Goal: Task Accomplishment & Management: Manage account settings

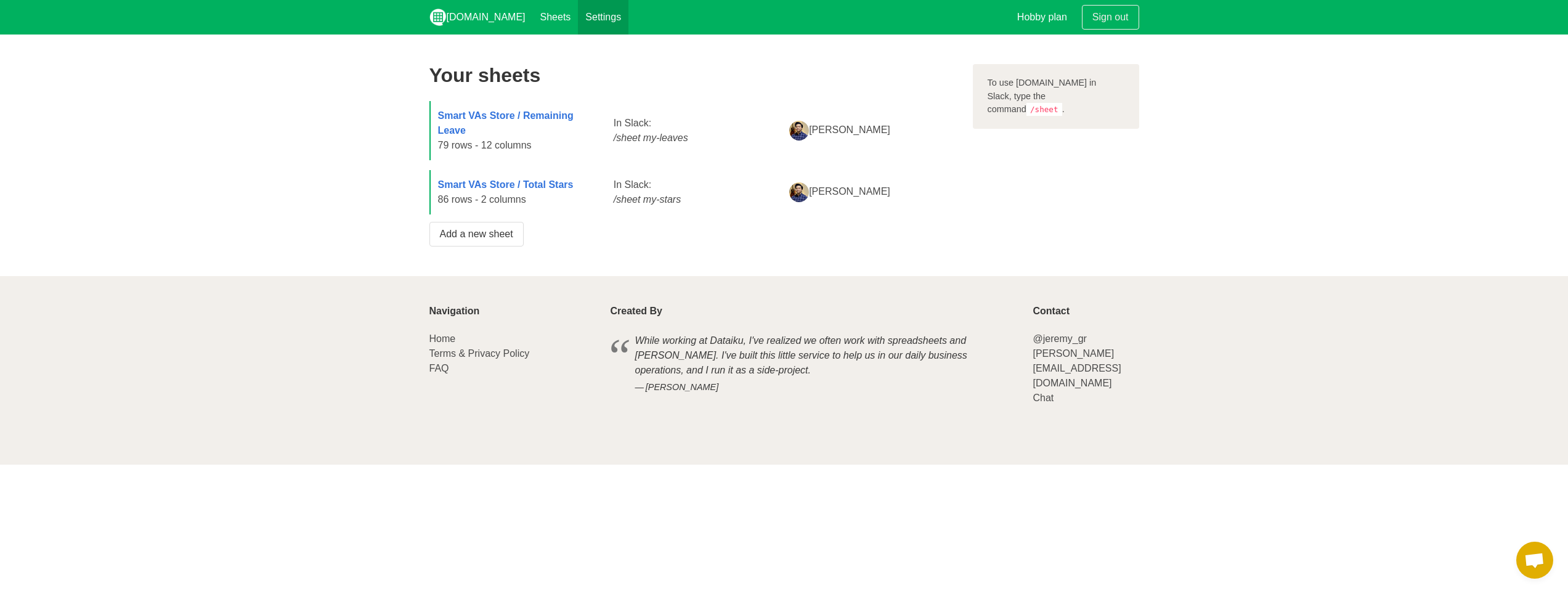
click at [578, 12] on link "Settings" at bounding box center [603, 17] width 51 height 34
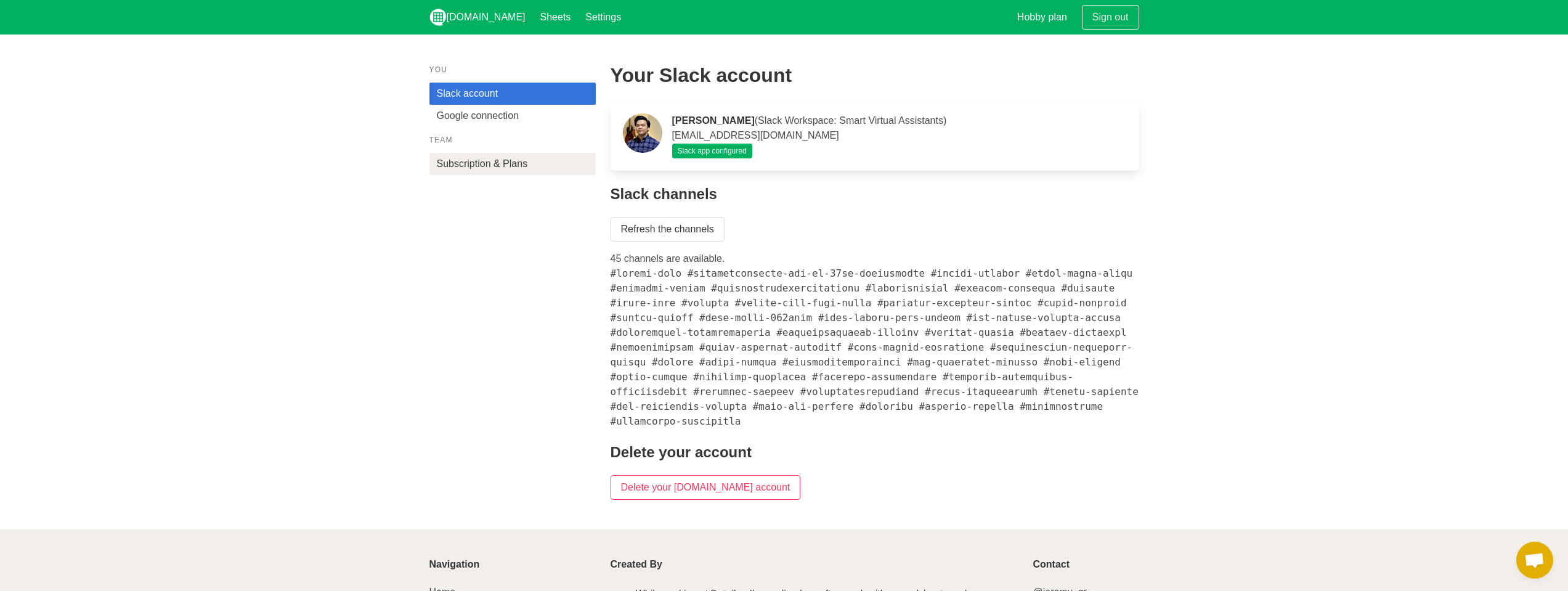
click at [516, 174] on link "Subscription & Plans" at bounding box center [513, 163] width 166 height 22
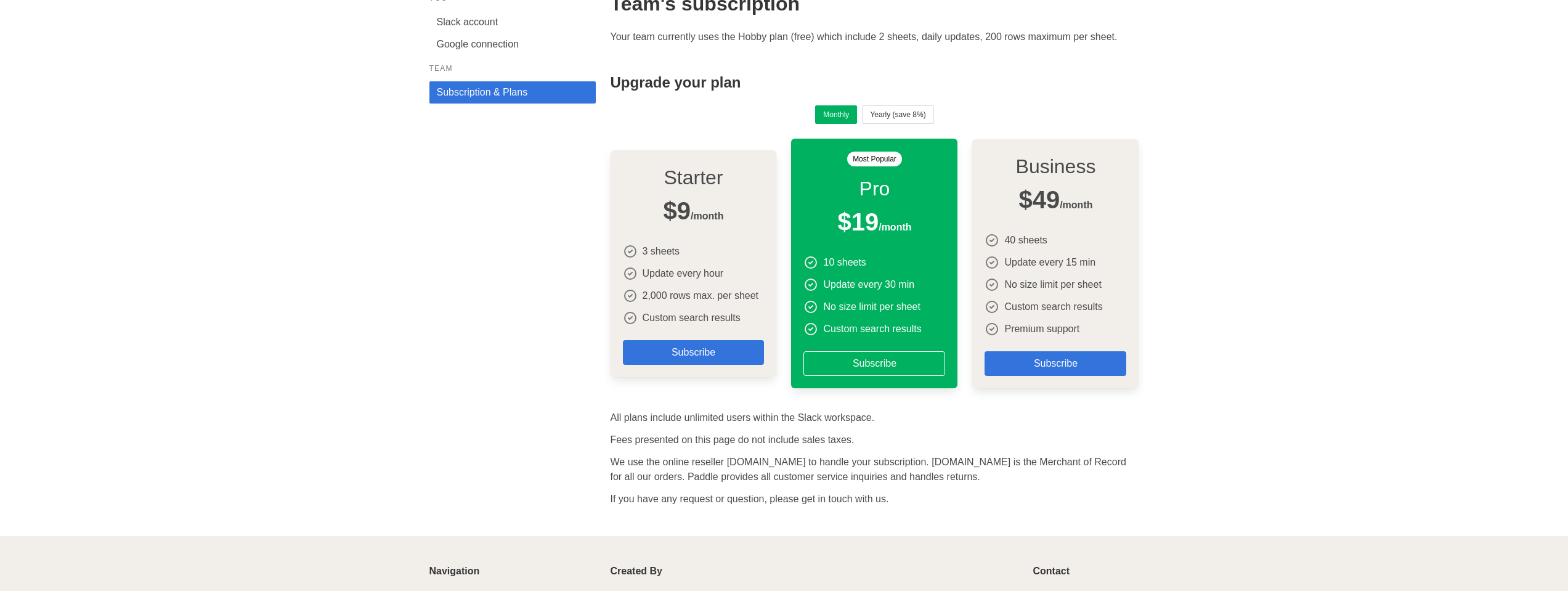
scroll to position [196, 0]
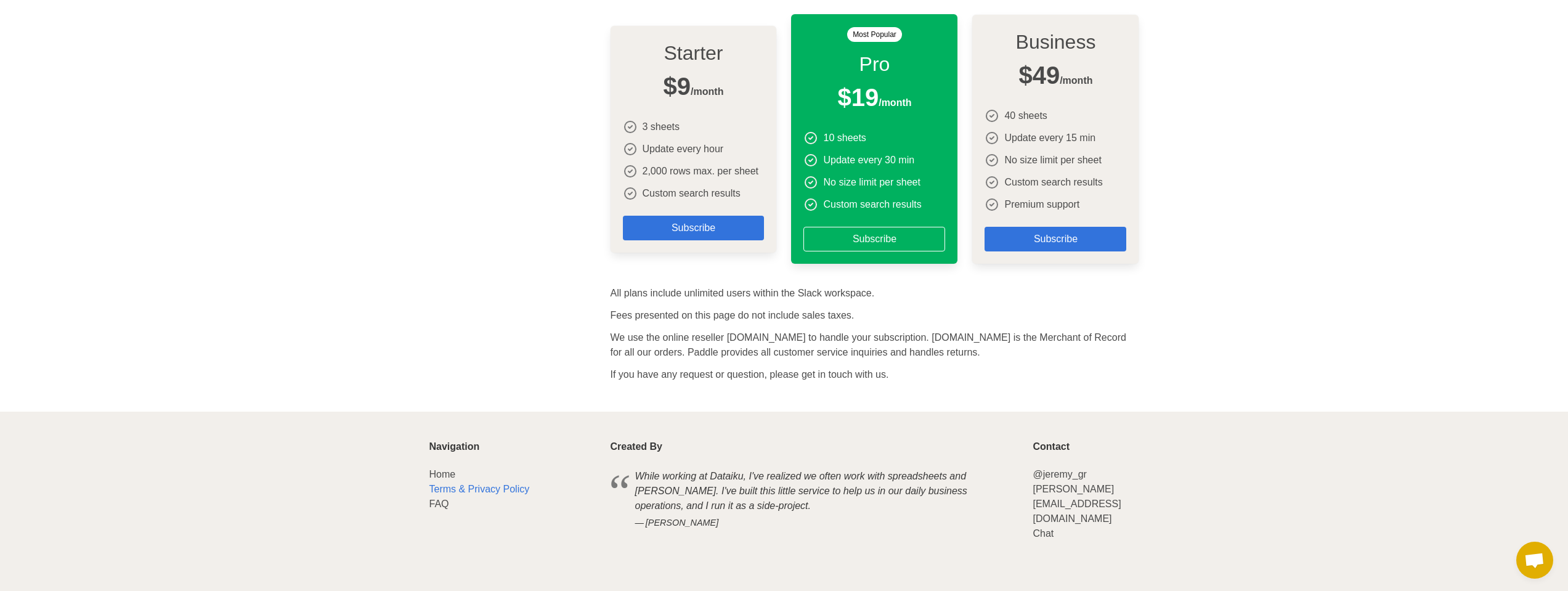
click at [441, 488] on link "Terms & Privacy Policy" at bounding box center [479, 488] width 100 height 11
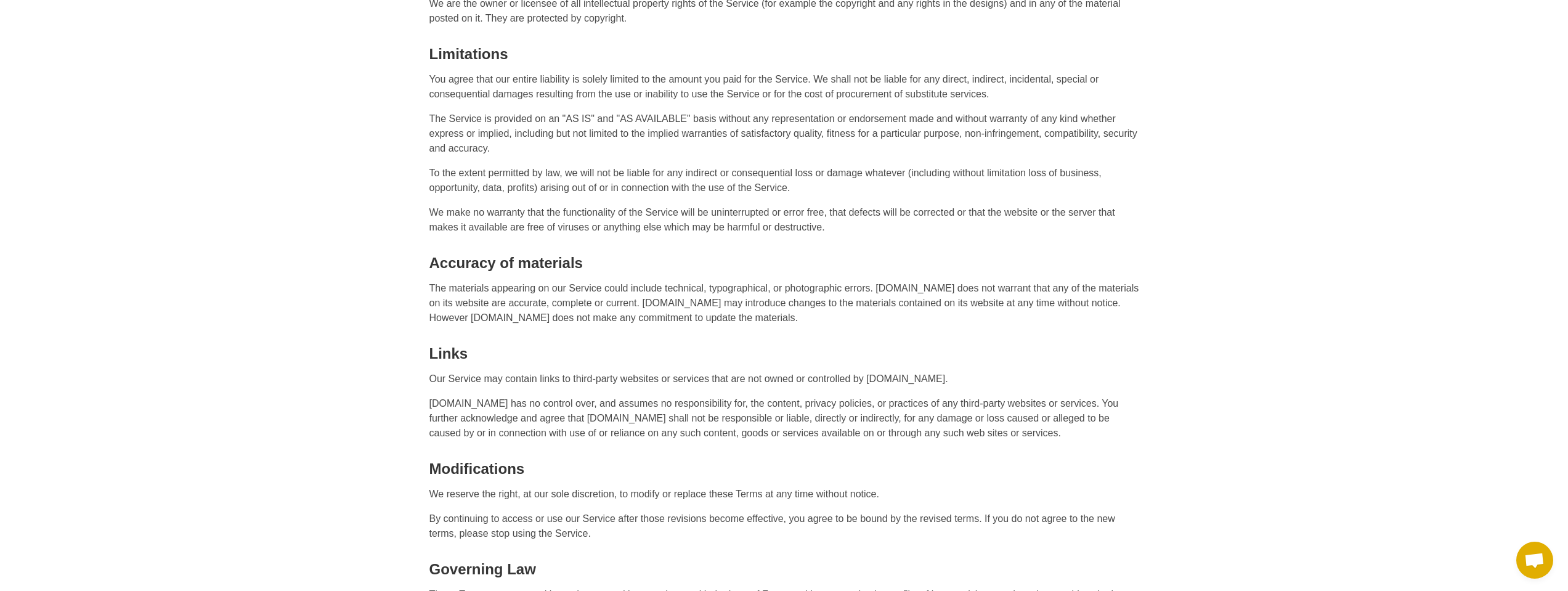
scroll to position [1109, 0]
